Goal: Information Seeking & Learning: Find specific fact

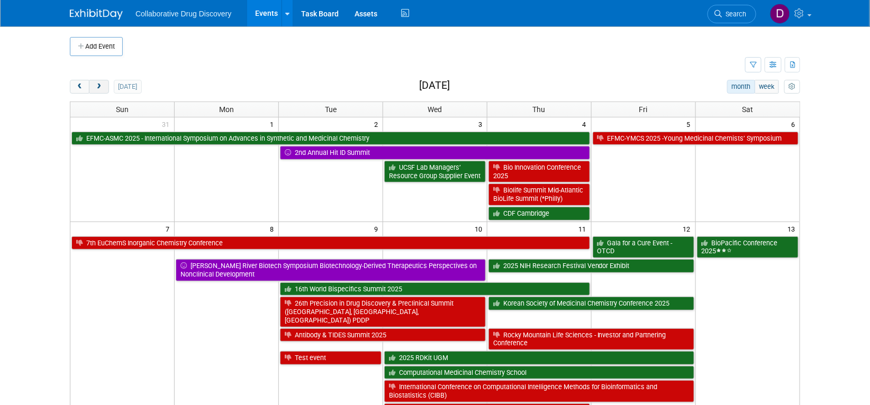
click at [100, 89] on span "next" at bounding box center [99, 87] width 8 height 7
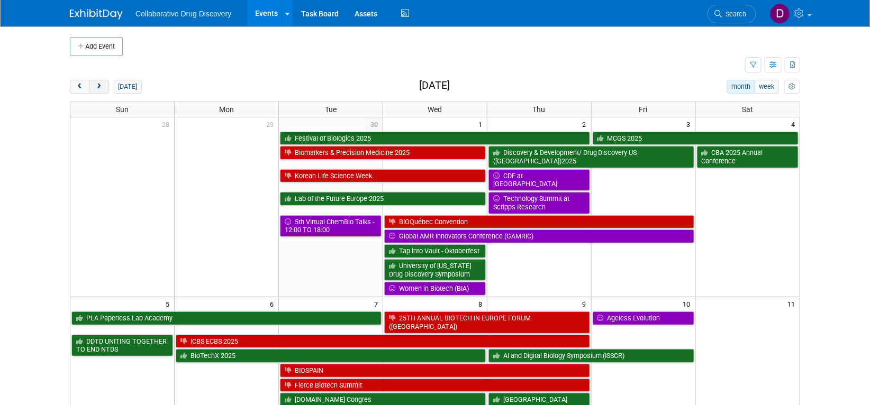
click at [107, 88] on button "next" at bounding box center [99, 87] width 20 height 14
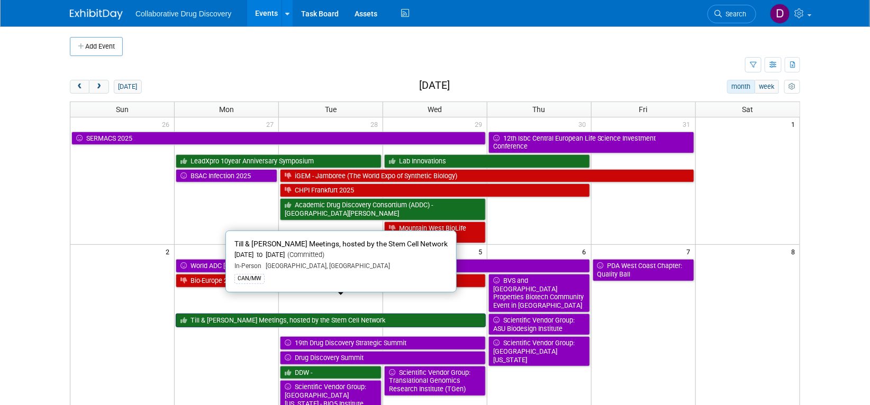
click at [250, 314] on link "Till & [PERSON_NAME] Meetings, hosted by the Stem Cell Network" at bounding box center [331, 321] width 310 height 14
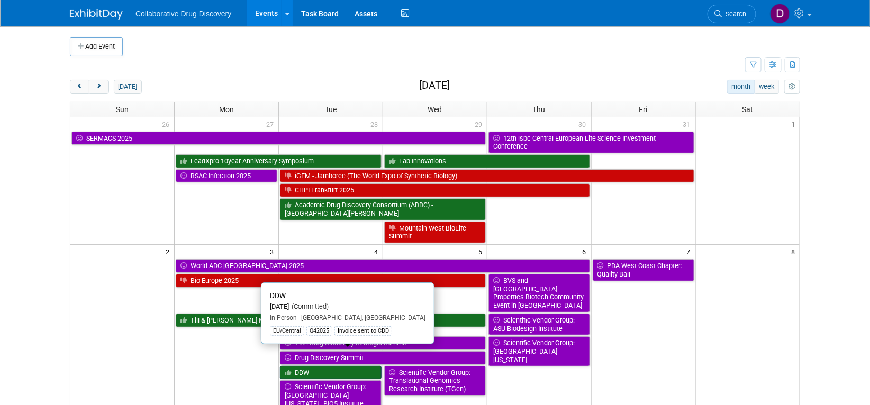
click at [323, 366] on link "DDW -" at bounding box center [331, 373] width 102 height 14
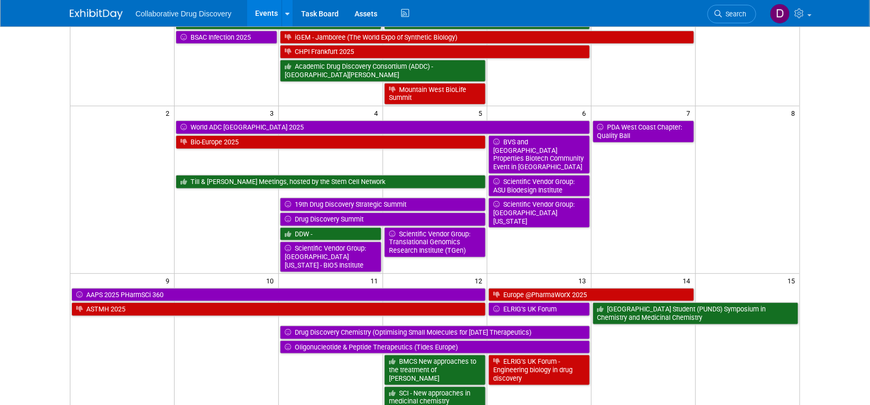
scroll to position [145, 0]
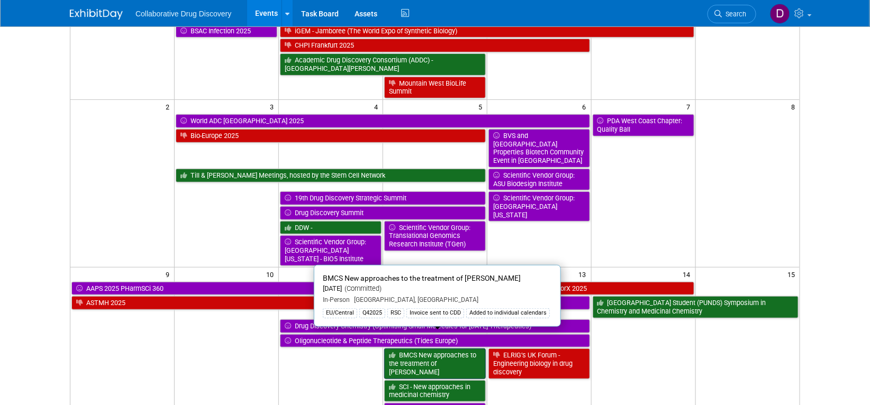
click at [404, 349] on link "BMCS New approaches to the treatment of [PERSON_NAME]" at bounding box center [435, 364] width 102 height 30
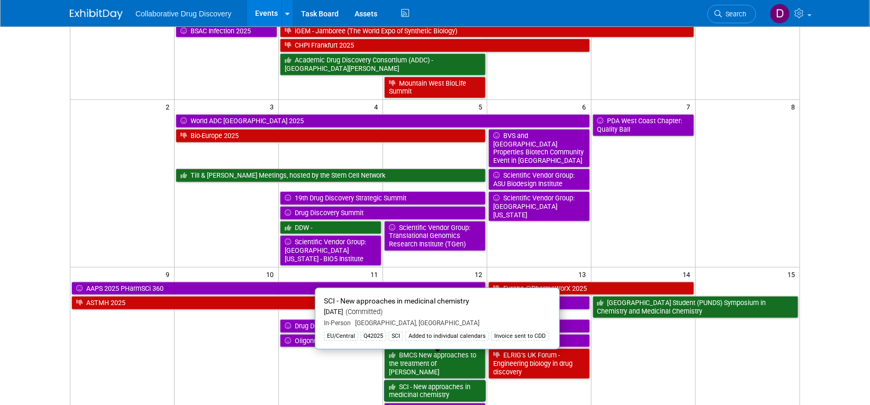
click at [446, 381] on link "SCI - New approaches in medicinal chemistry" at bounding box center [435, 392] width 102 height 22
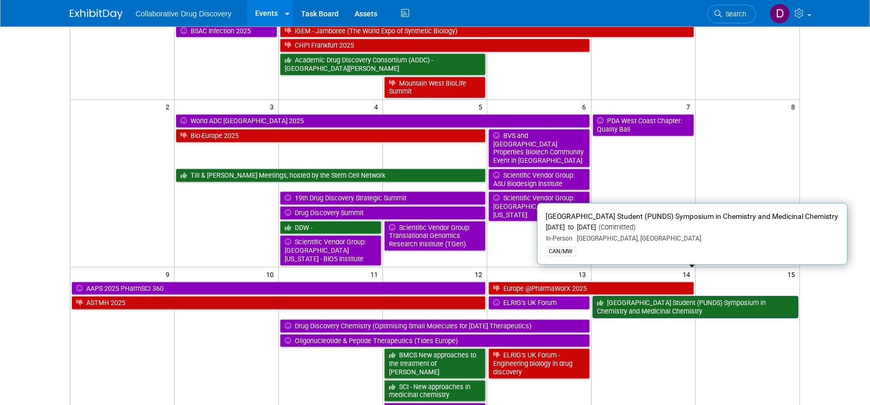
click at [626, 296] on link "Purdue University Notre Dame Student (PUNDS) Symposium in Chemistry and Medicin…" at bounding box center [696, 307] width 206 height 22
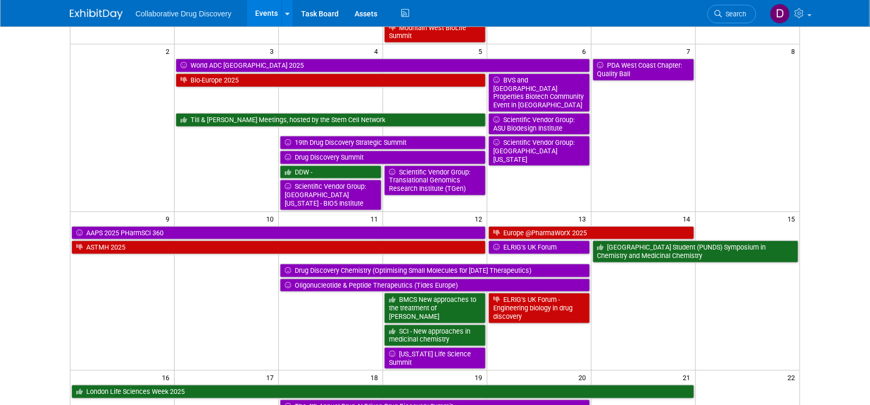
scroll to position [234, 0]
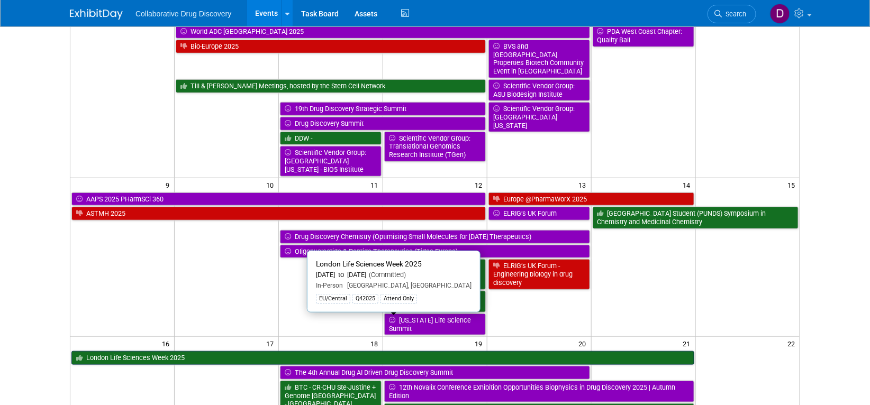
click at [243, 351] on link "London Life Sciences Week 2025" at bounding box center [382, 358] width 623 height 14
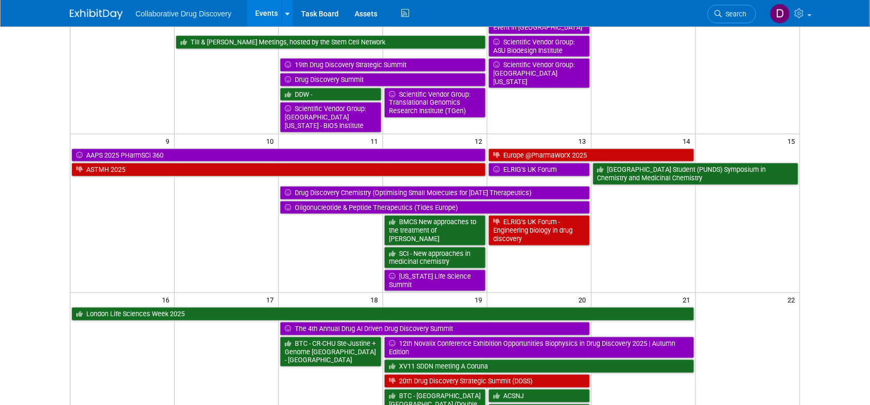
scroll to position [297, 0]
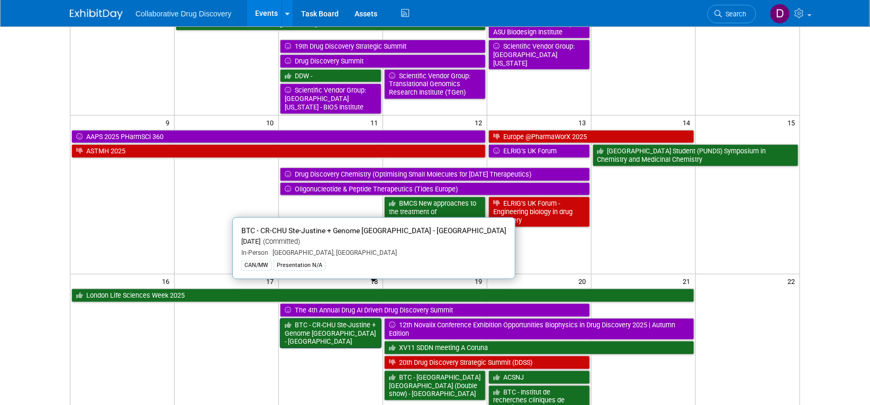
click at [351, 319] on link "BTC - CR-CHU Ste-Justine + Genome Quebec - Montreal" at bounding box center [331, 334] width 102 height 30
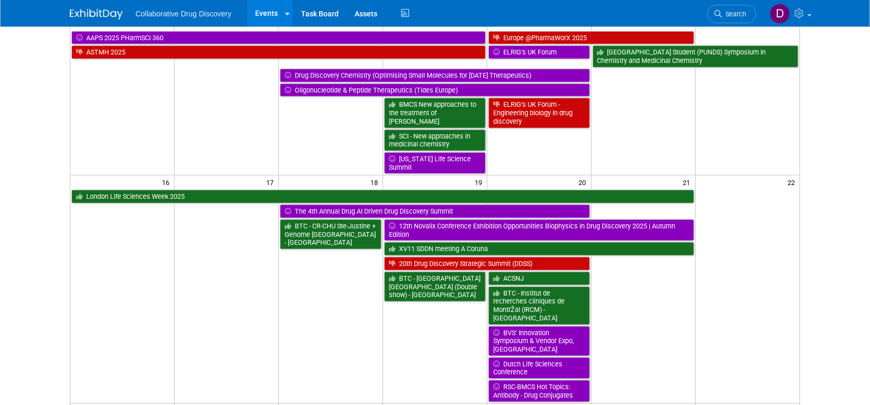
scroll to position [445, 0]
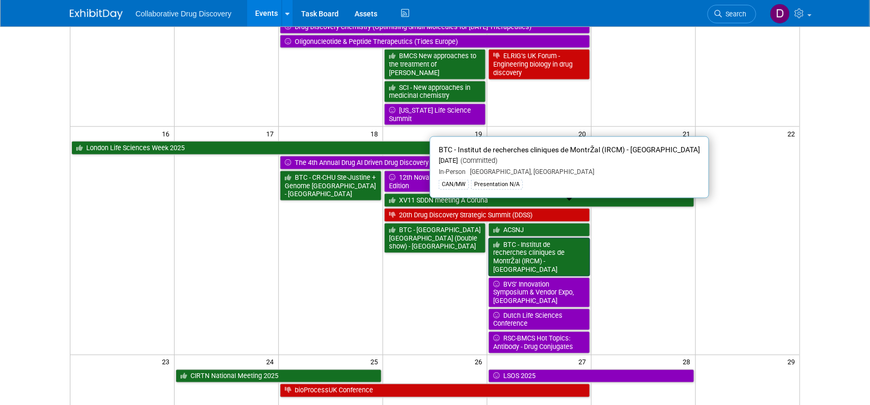
click at [508, 238] on link "BTC - Institut de recherches cliniques de MontrŽal (IRCM) - QC" at bounding box center [540, 257] width 102 height 39
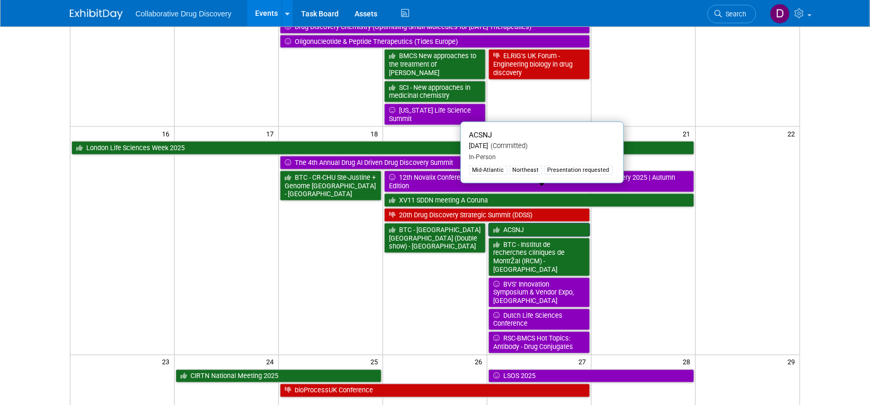
click at [538, 223] on link "ACSNJ" at bounding box center [540, 230] width 102 height 14
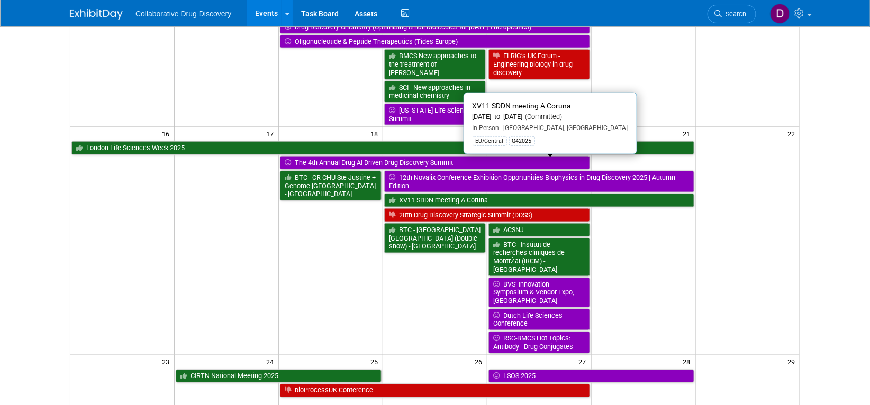
click at [485, 194] on link "XV11 SDDN meeting A Coruna" at bounding box center [539, 201] width 310 height 14
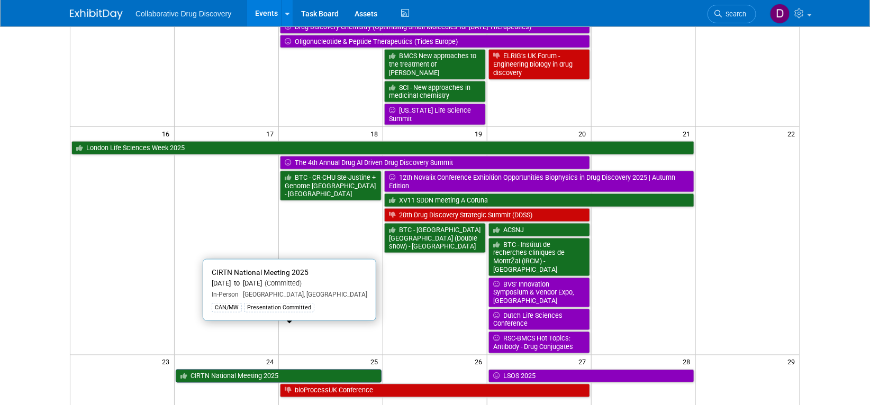
click at [315, 370] on link "CIRTN National Meeting 2025" at bounding box center [279, 377] width 206 height 14
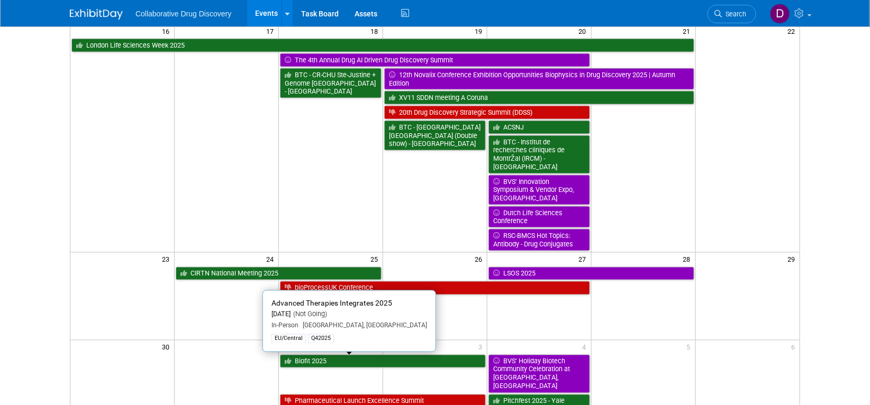
scroll to position [646, 0]
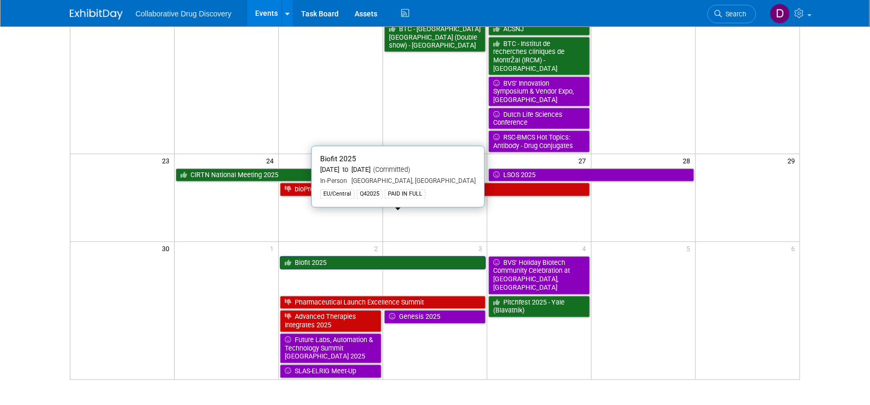
click at [400, 257] on link "Biofit 2025" at bounding box center [383, 264] width 206 height 14
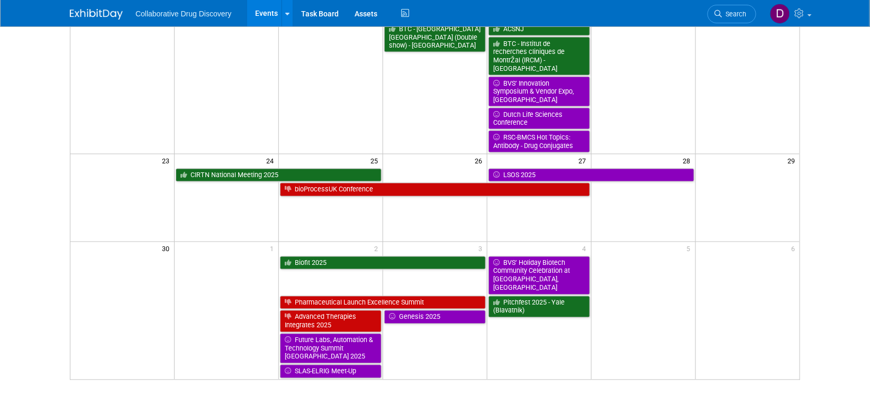
click at [522, 295] on td "Pitchfest 2025 - Yale (Blavatnik)" at bounding box center [539, 337] width 104 height 84
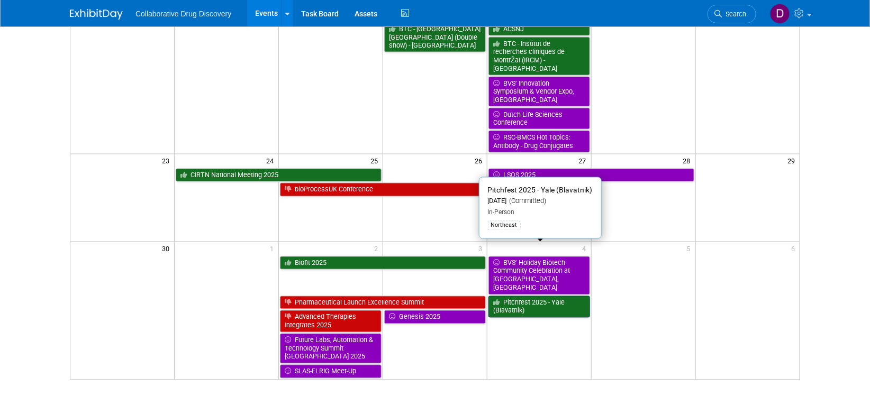
click at [521, 296] on link "Pitchfest 2025 - Yale (Blavatnik)" at bounding box center [540, 307] width 102 height 22
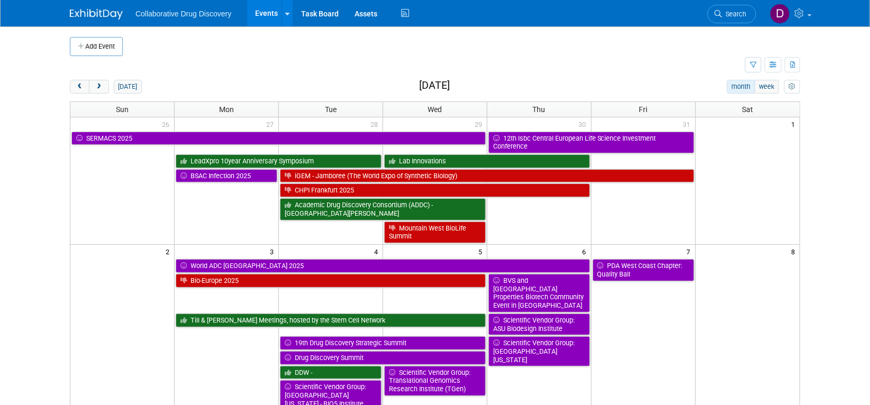
scroll to position [60, 0]
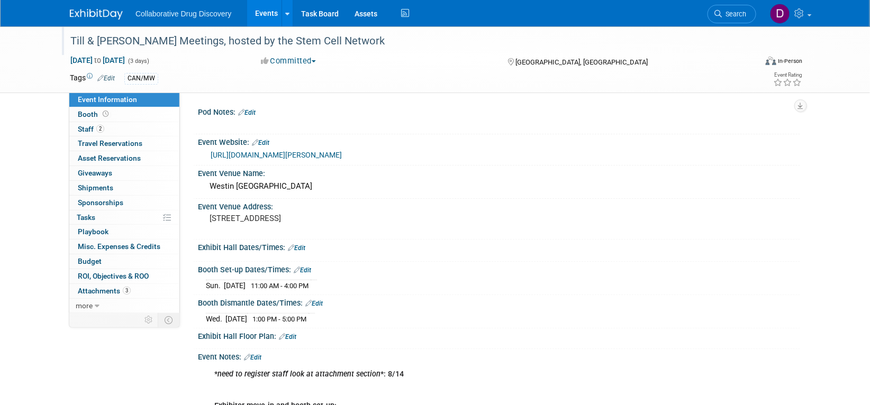
click at [179, 43] on div "Till & [PERSON_NAME] Meetings, hosted by the Stem Cell Network" at bounding box center [404, 41] width 674 height 19
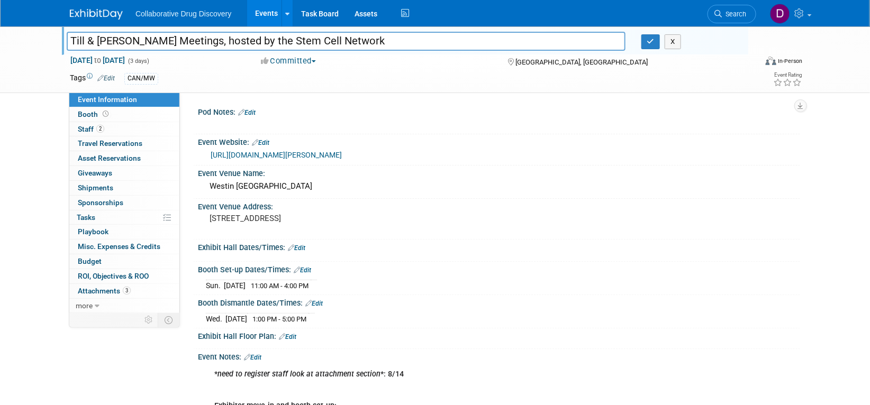
click at [179, 43] on input "Till & [PERSON_NAME] Meetings, hosted by the Stem Cell Network" at bounding box center [346, 41] width 559 height 19
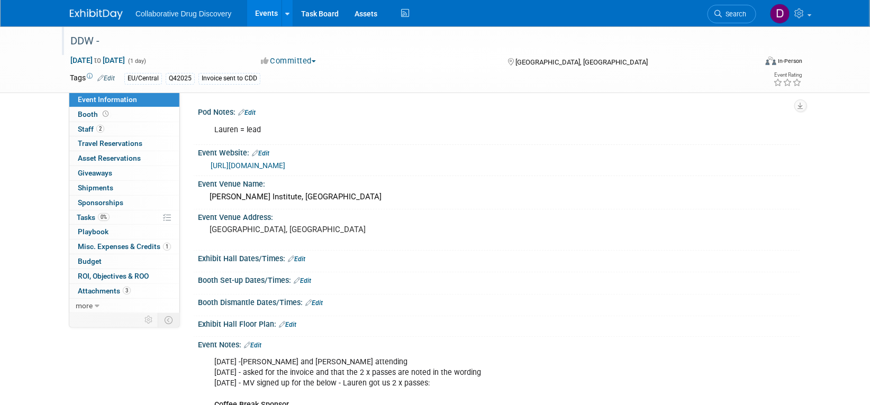
click at [74, 39] on div "DDW -" at bounding box center [404, 41] width 674 height 19
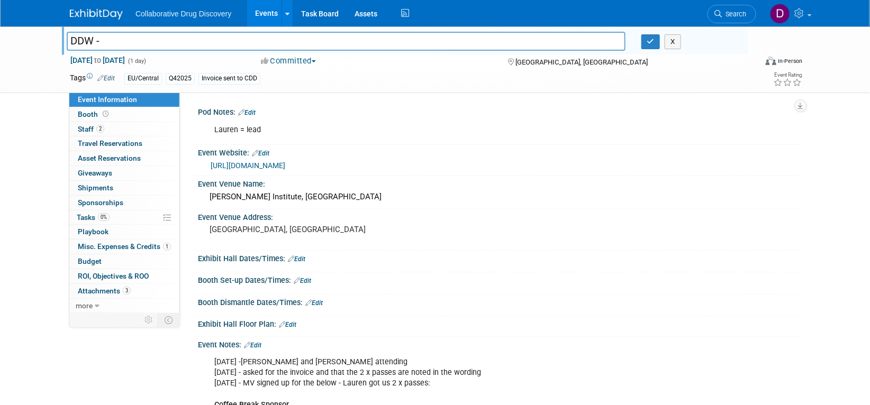
click at [74, 39] on input "DDW -" at bounding box center [346, 41] width 559 height 19
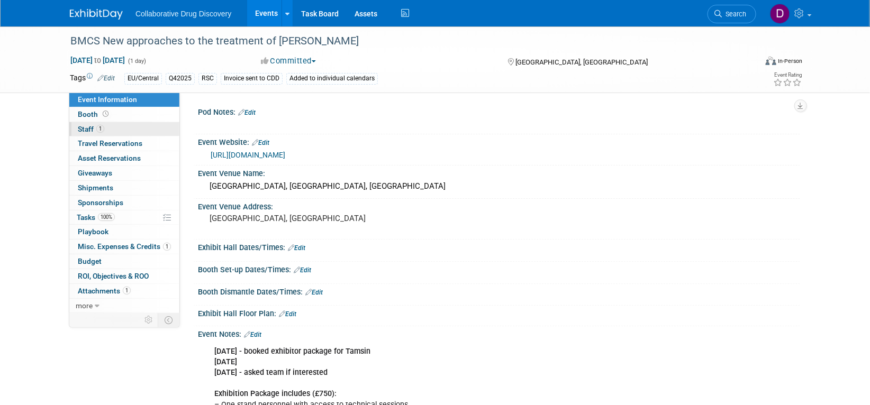
click at [110, 128] on link "1 Staff 1" at bounding box center [124, 129] width 110 height 14
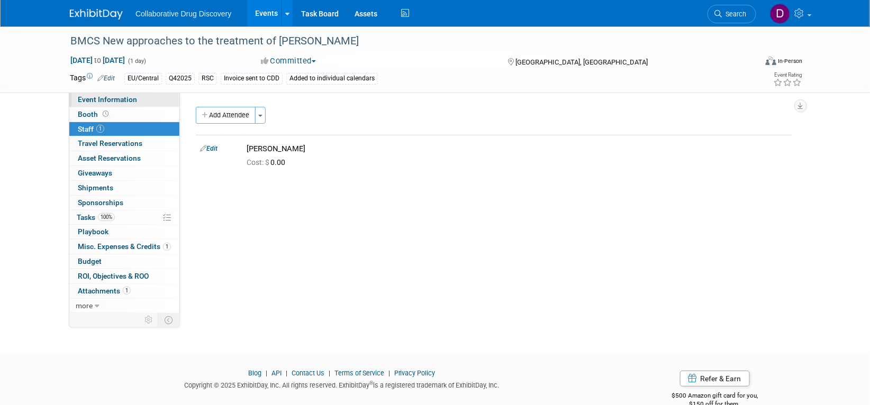
click at [116, 97] on span "Event Information" at bounding box center [107, 99] width 59 height 8
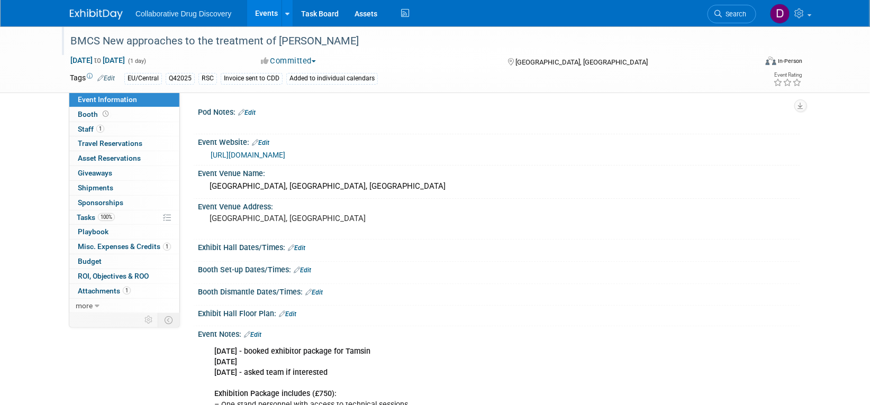
click at [133, 37] on div "BMCS New approaches to the treatment of [PERSON_NAME]" at bounding box center [404, 41] width 674 height 19
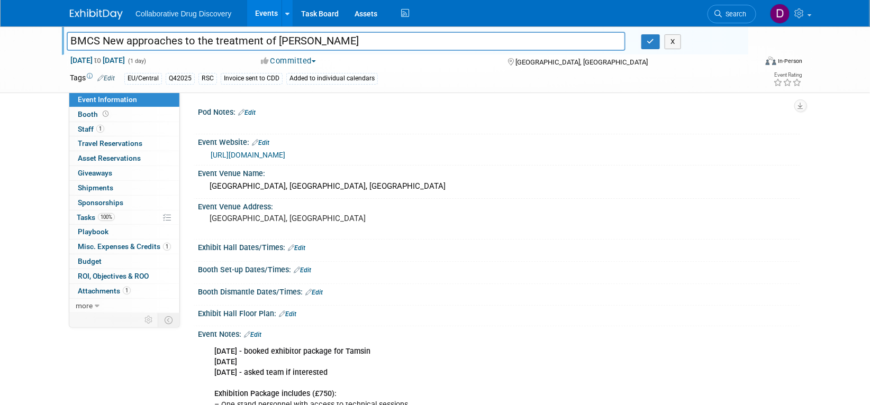
click at [133, 37] on input "BMCS New approaches to the treatment of [PERSON_NAME]" at bounding box center [346, 41] width 559 height 19
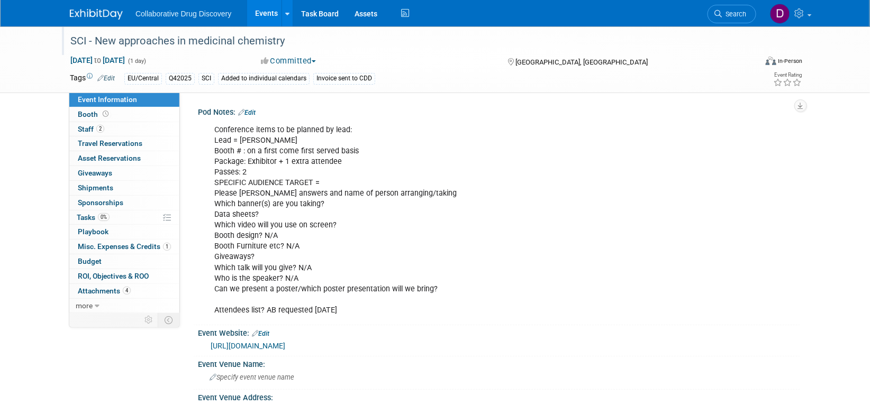
click at [168, 42] on div "SCI - New approaches in medicinal chemistry" at bounding box center [404, 41] width 674 height 19
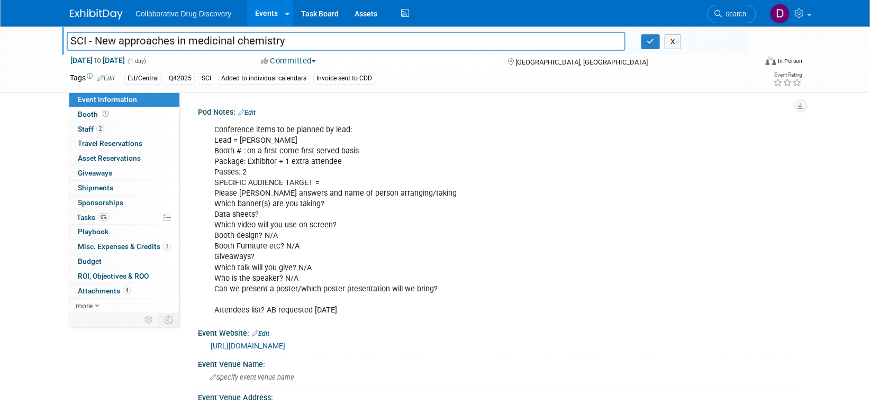
click at [168, 42] on input "SCI - New approaches in medicinal chemistry" at bounding box center [346, 41] width 559 height 19
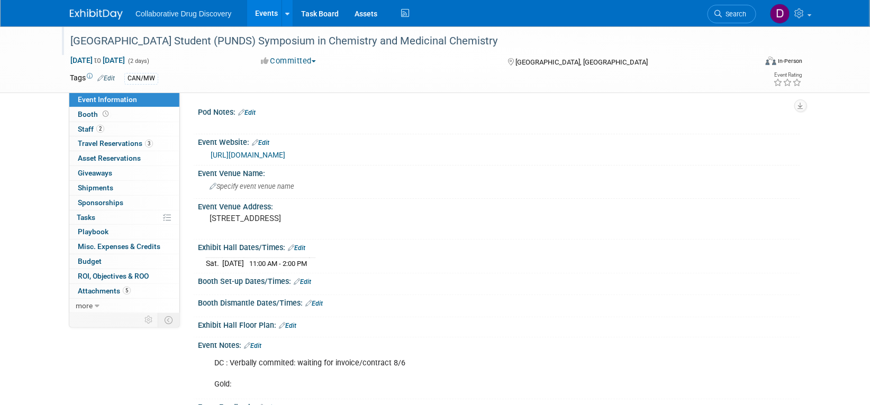
click at [190, 41] on div "[GEOGRAPHIC_DATA] Student (PUNDS) Symposium in Chemistry and Medicinal Chemistry" at bounding box center [404, 41] width 674 height 19
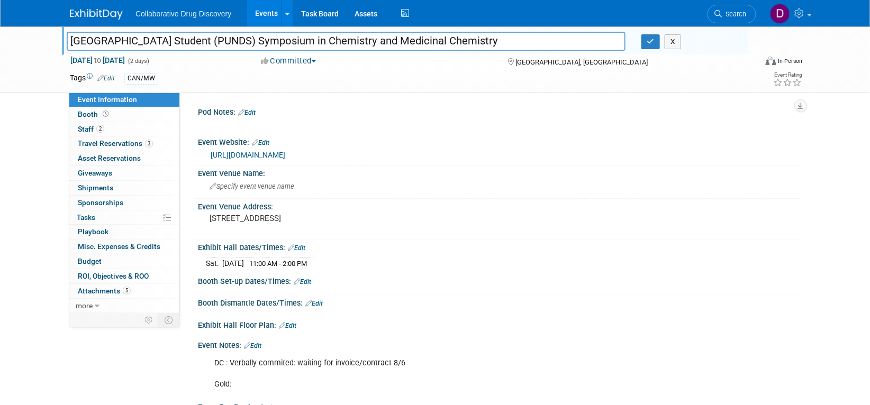
click at [190, 41] on input "[GEOGRAPHIC_DATA] Student (PUNDS) Symposium in Chemistry and Medicinal Chemistry" at bounding box center [346, 41] width 559 height 19
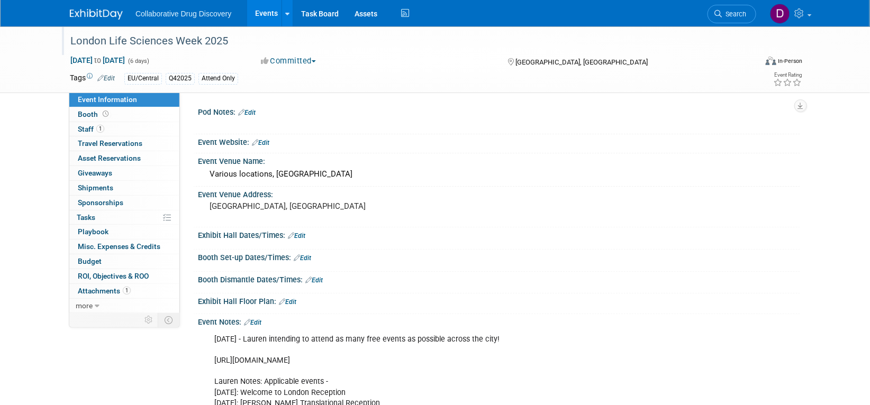
click at [202, 45] on div "London Life Sciences Week 2025" at bounding box center [404, 41] width 674 height 19
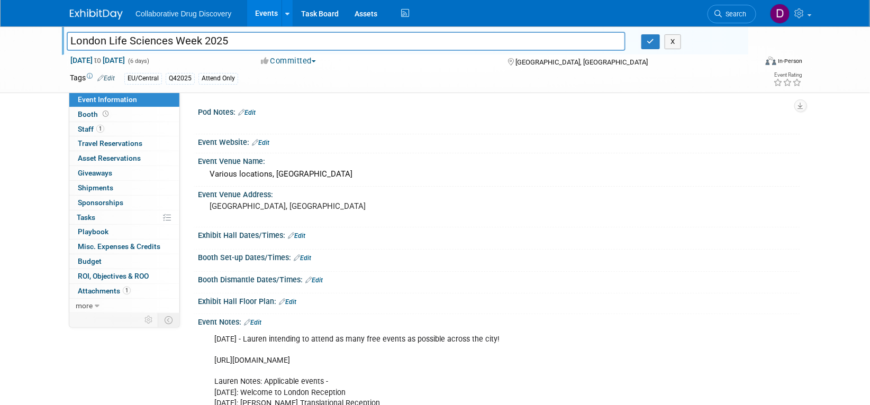
click at [202, 45] on input "London Life Sciences Week 2025" at bounding box center [346, 41] width 559 height 19
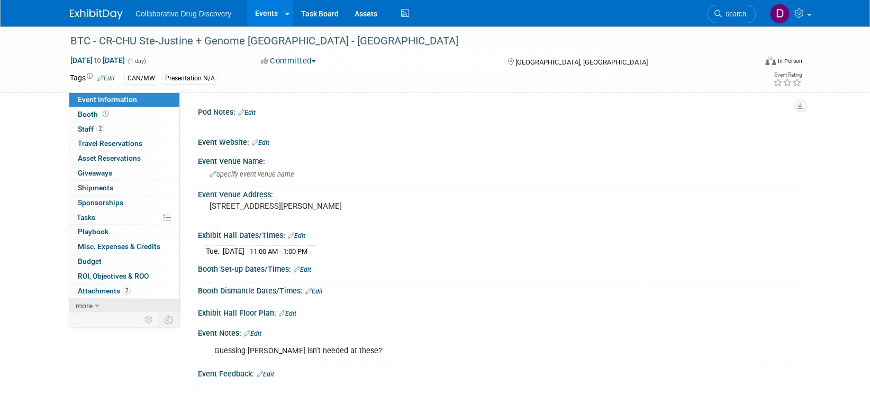
click at [97, 306] on icon at bounding box center [97, 306] width 5 height 7
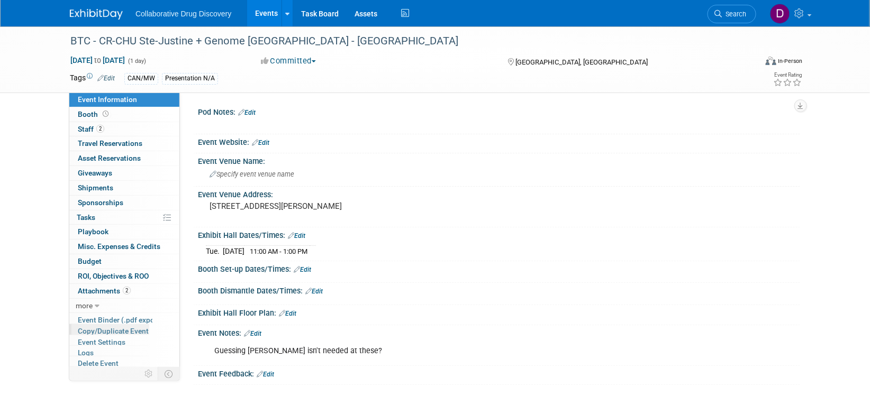
scroll to position [8, 0]
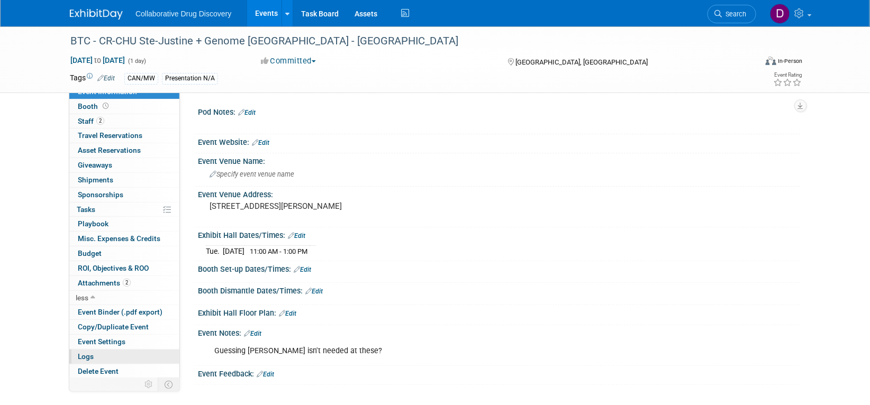
click at [99, 354] on link "Logs" at bounding box center [124, 357] width 110 height 14
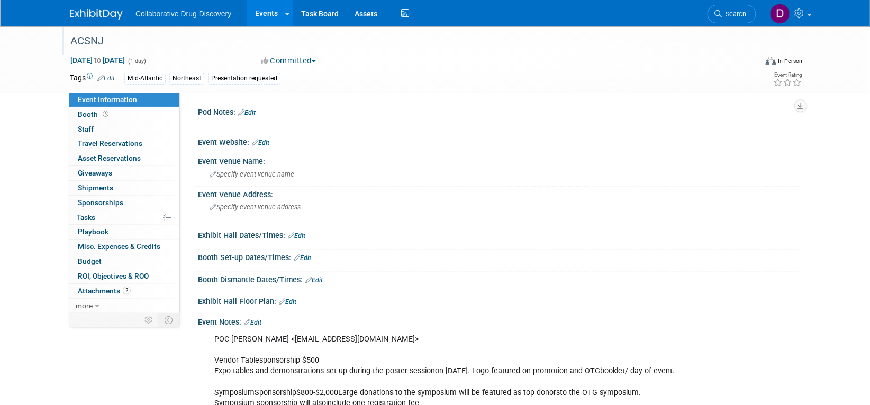
click at [100, 42] on div "ACSNJ" at bounding box center [404, 41] width 674 height 19
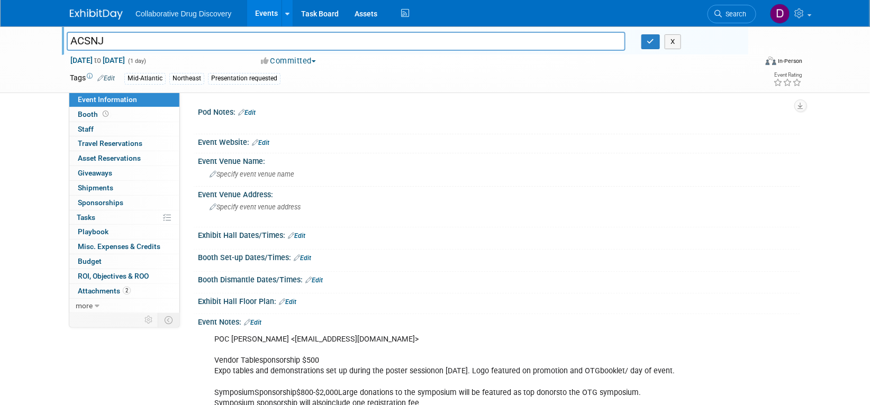
click at [100, 42] on input "ACSNJ" at bounding box center [346, 41] width 559 height 19
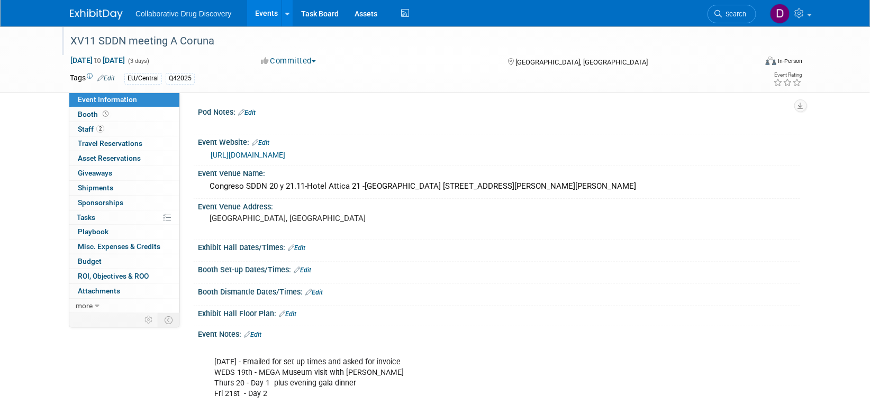
click at [182, 42] on div "XV11 SDDN meeting A Coruna" at bounding box center [404, 41] width 674 height 19
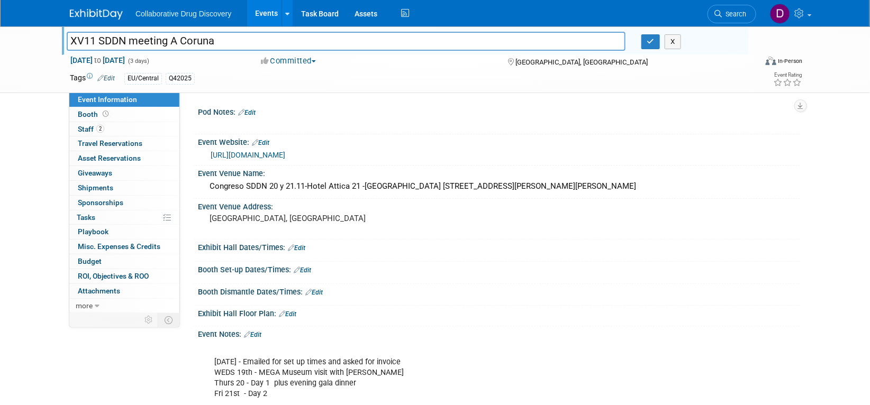
click at [182, 42] on input "XV11 SDDN meeting A Coruna" at bounding box center [346, 41] width 559 height 19
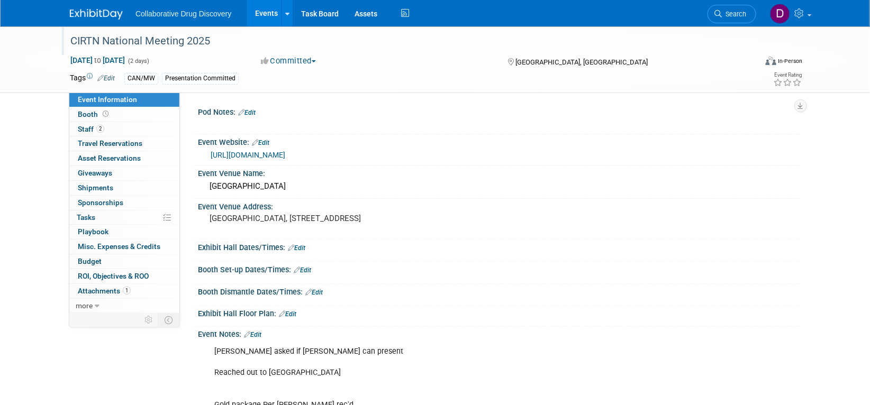
click at [169, 39] on div "CIRTN National Meeting 2025" at bounding box center [404, 41] width 674 height 19
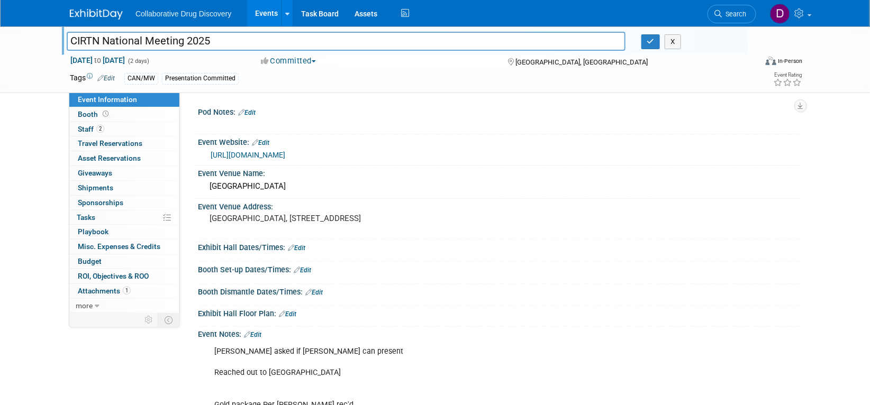
click at [169, 39] on input "CIRTN National Meeting 2025" at bounding box center [346, 41] width 559 height 19
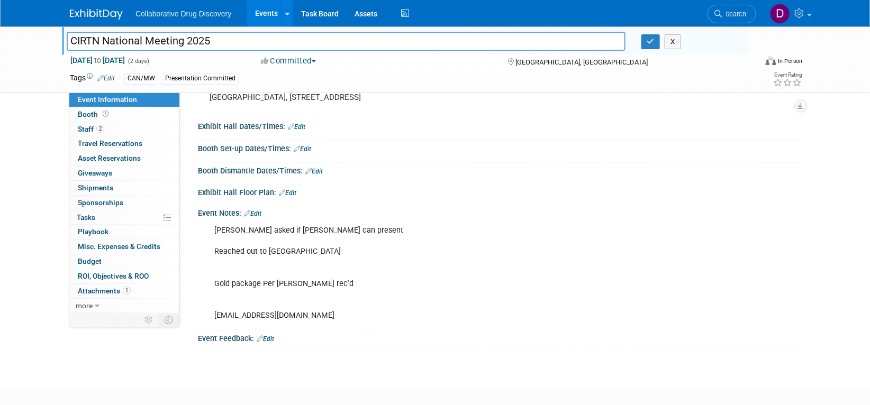
scroll to position [109, 0]
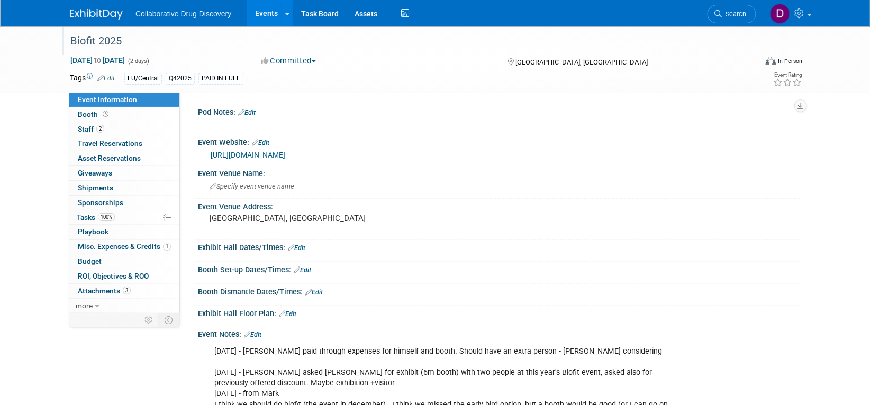
click at [98, 38] on div "Biofit 2025" at bounding box center [404, 41] width 674 height 19
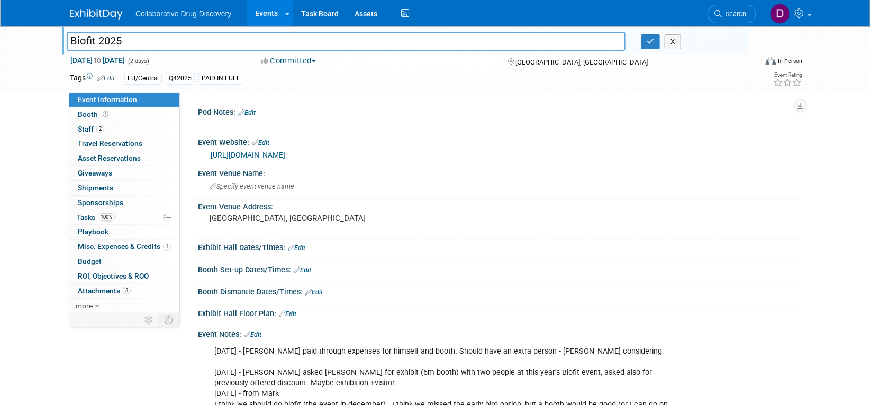
click at [98, 38] on input "Biofit 2025" at bounding box center [346, 41] width 559 height 19
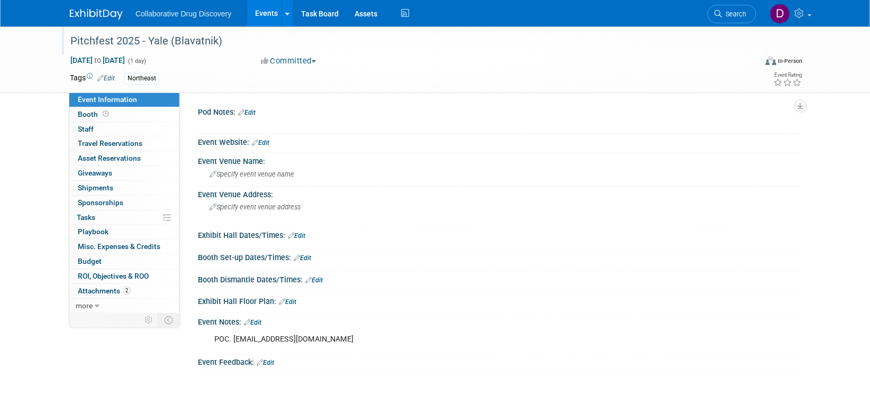
click at [99, 40] on div "Pitchfest 2025 - Yale (Blavatnik)" at bounding box center [404, 41] width 674 height 19
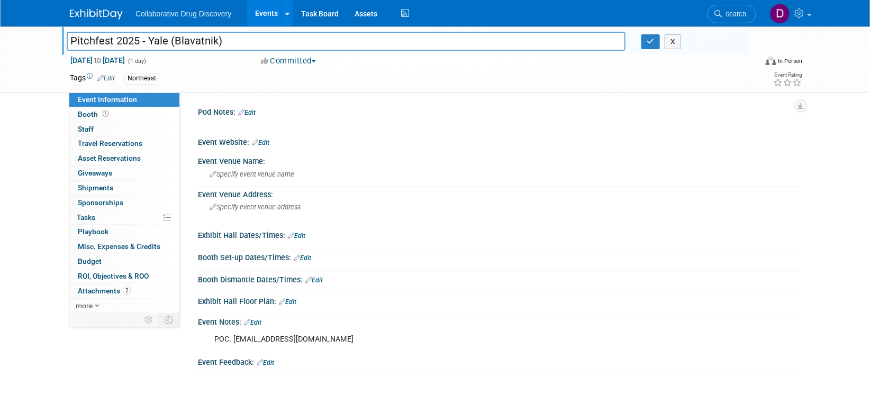
click at [99, 40] on input "Pitchfest 2025 - Yale (Blavatnik)" at bounding box center [346, 41] width 559 height 19
click at [713, 16] on link "Search" at bounding box center [732, 14] width 49 height 19
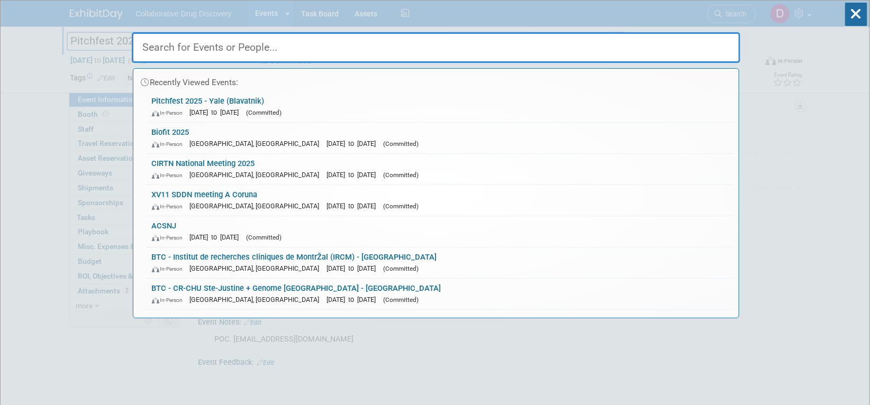
paste input "Till & [PERSON_NAME] Meetings, hosted by the Stem Cell Network"
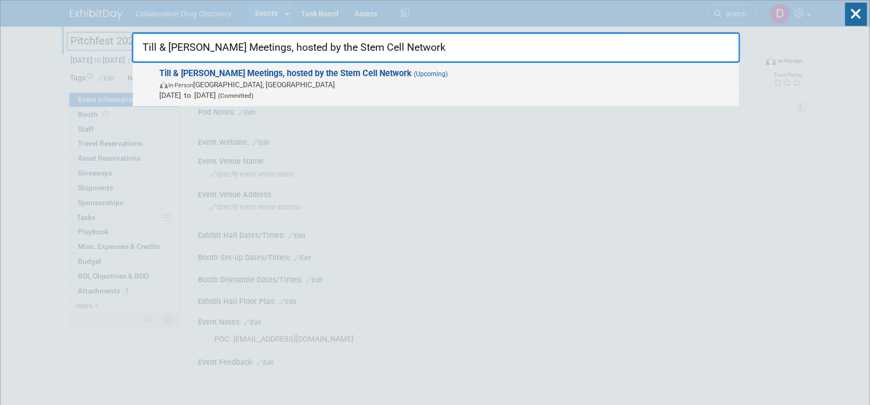
type input "Till & [PERSON_NAME] Meetings, hosted by the Stem Cell Network"
click at [389, 85] on span "In-Person Ottawa, Canada" at bounding box center [447, 84] width 574 height 11
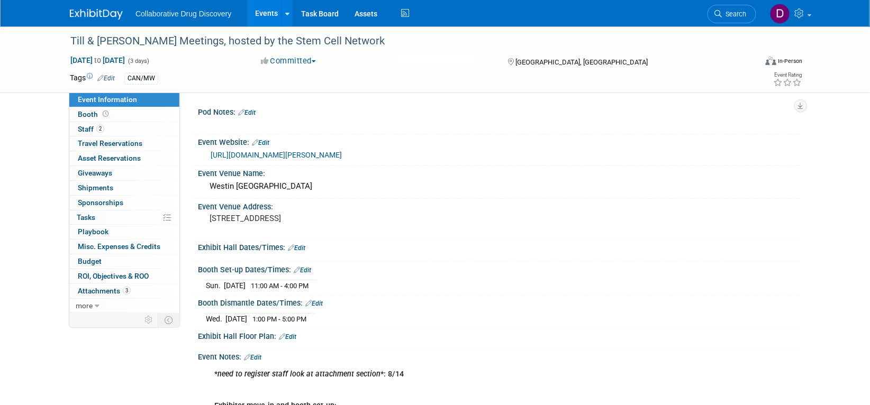
click at [281, 151] on link "[URL][DOMAIN_NAME][PERSON_NAME]" at bounding box center [276, 155] width 131 height 8
click at [319, 219] on pre "[STREET_ADDRESS]" at bounding box center [324, 219] width 228 height 10
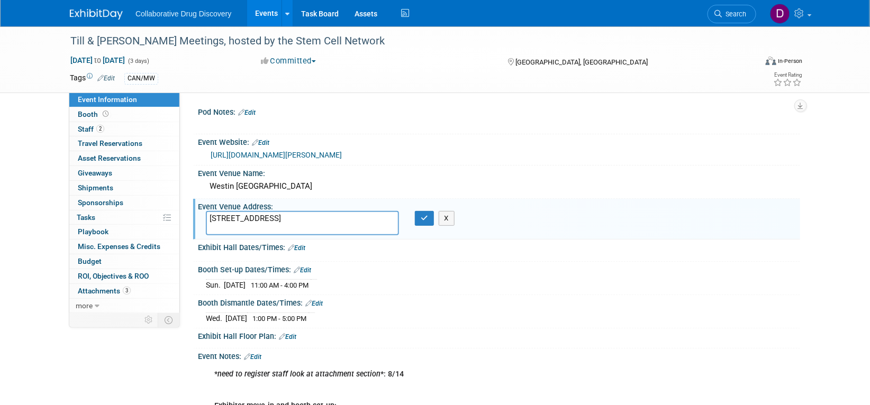
click at [319, 219] on textarea "[STREET_ADDRESS]" at bounding box center [302, 223] width 193 height 24
click at [449, 86] on div "Tags Edit CAN/MW Event Rating" at bounding box center [436, 80] width 749 height 19
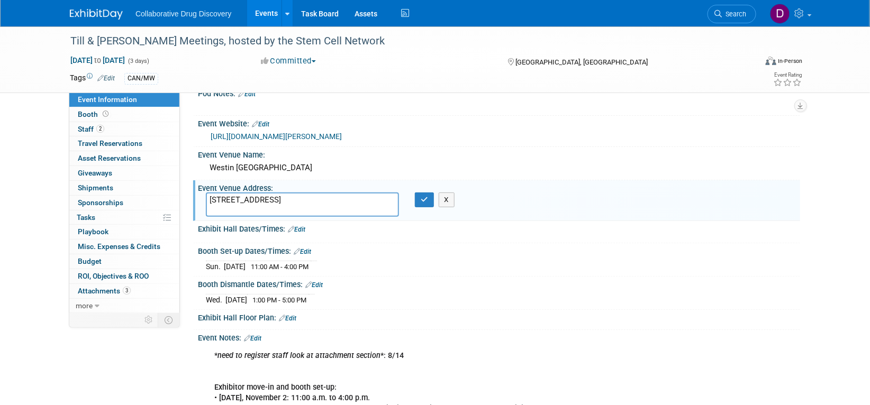
scroll to position [122, 0]
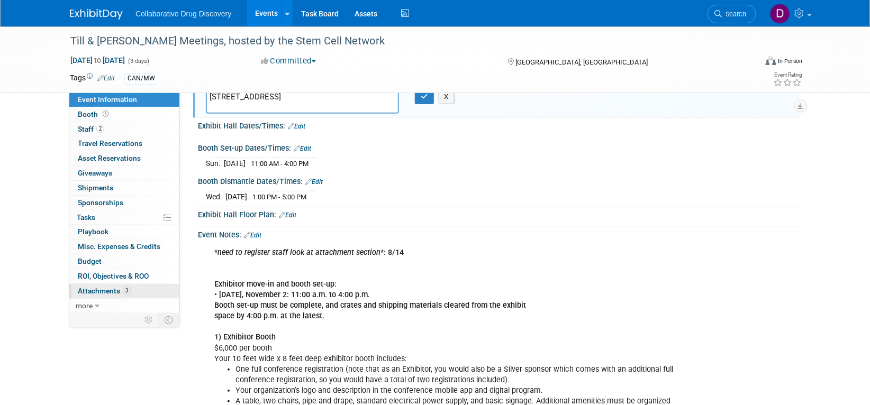
click at [109, 290] on span "Attachments 3" at bounding box center [104, 291] width 53 height 8
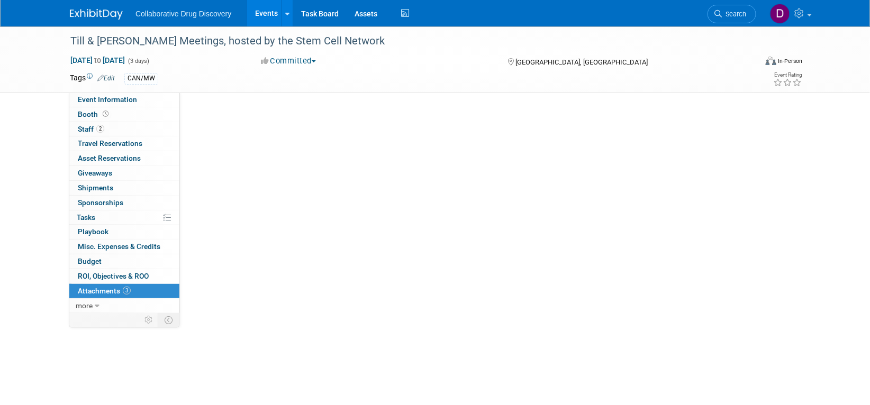
scroll to position [0, 0]
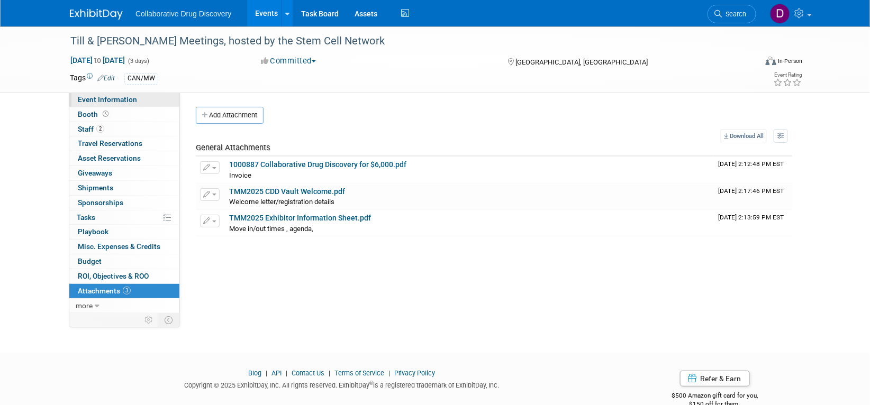
click at [132, 104] on span "Event Information" at bounding box center [107, 99] width 59 height 8
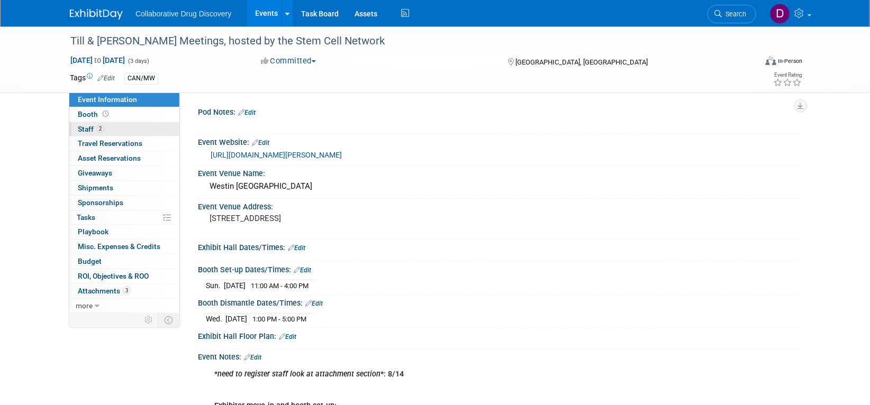
click at [116, 129] on link "2 Staff 2" at bounding box center [124, 129] width 110 height 14
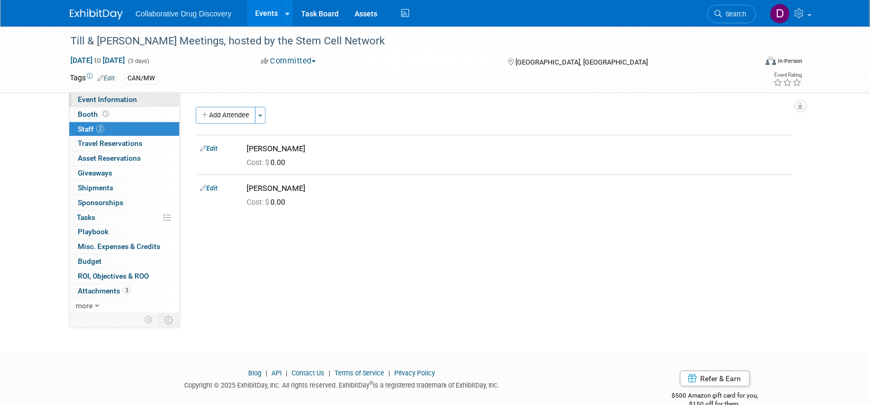
click at [127, 100] on span "Event Information" at bounding box center [107, 99] width 59 height 8
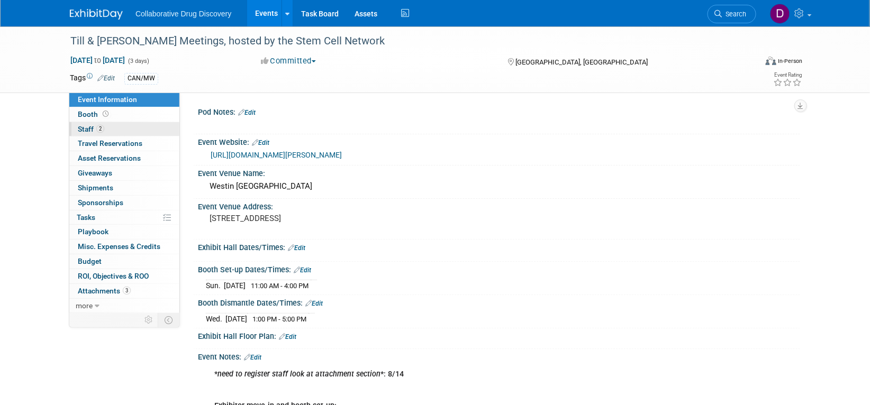
click at [118, 130] on link "2 Staff 2" at bounding box center [124, 129] width 110 height 14
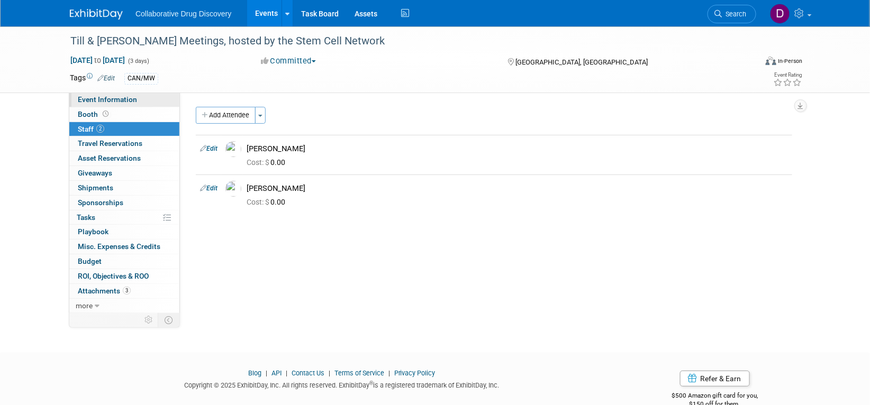
click at [143, 97] on link "Event Information" at bounding box center [124, 100] width 110 height 14
